Goal: Task Accomplishment & Management: Complete application form

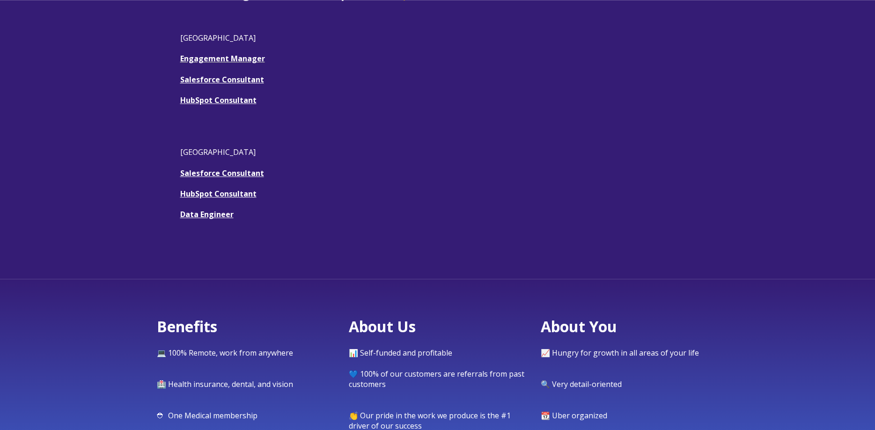
scroll to position [318, 0]
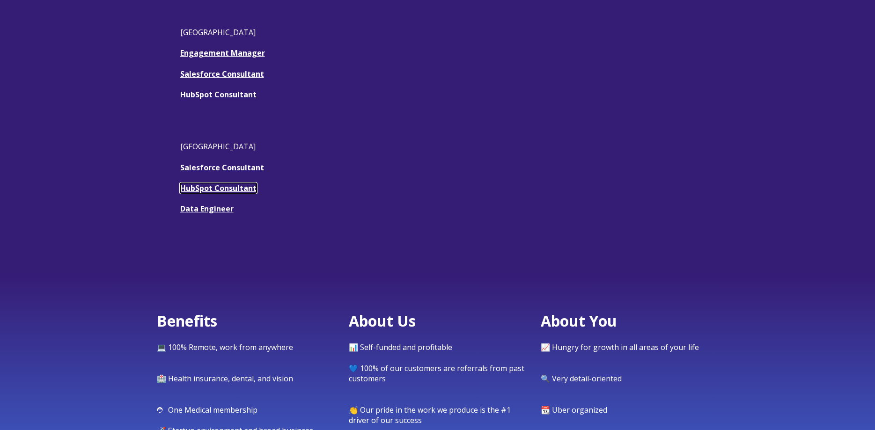
click at [229, 188] on link "HubSpot Consultant" at bounding box center [218, 188] width 76 height 10
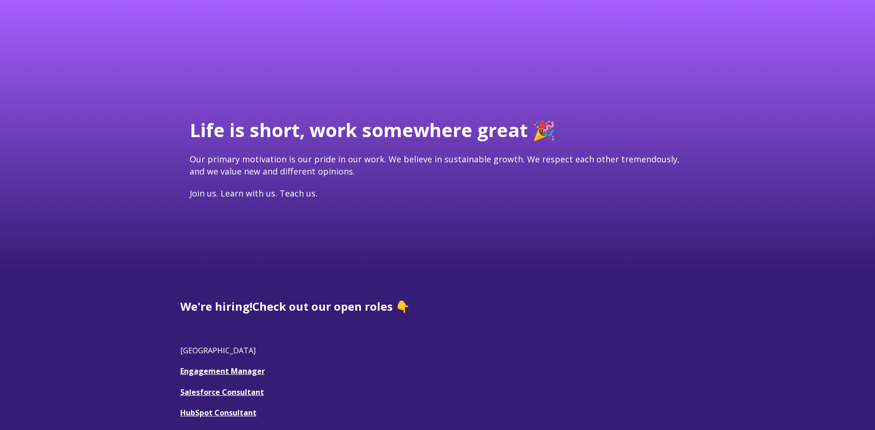
scroll to position [318, 0]
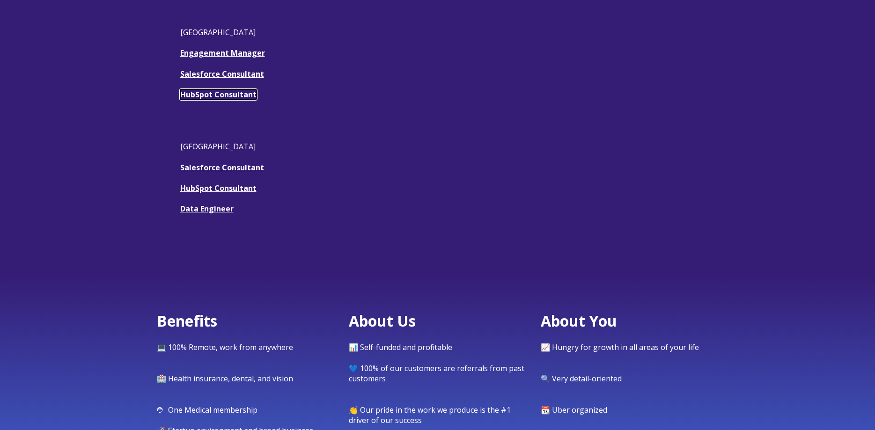
click at [236, 98] on link "HubSpot Consultant" at bounding box center [218, 94] width 76 height 10
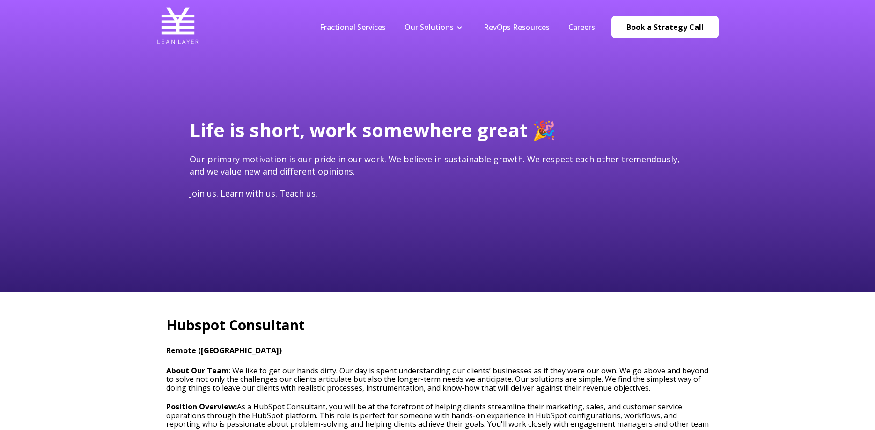
type input "[EMAIL_ADDRESS][DOMAIN_NAME]"
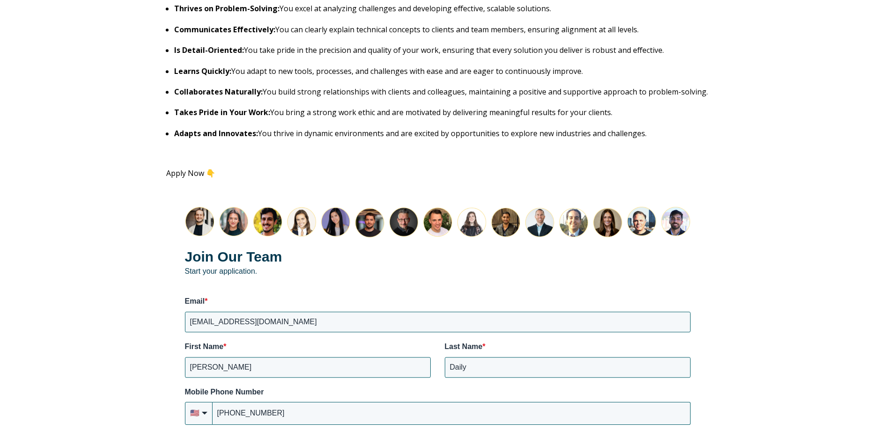
scroll to position [1035, 0]
